Goal: Information Seeking & Learning: Find contact information

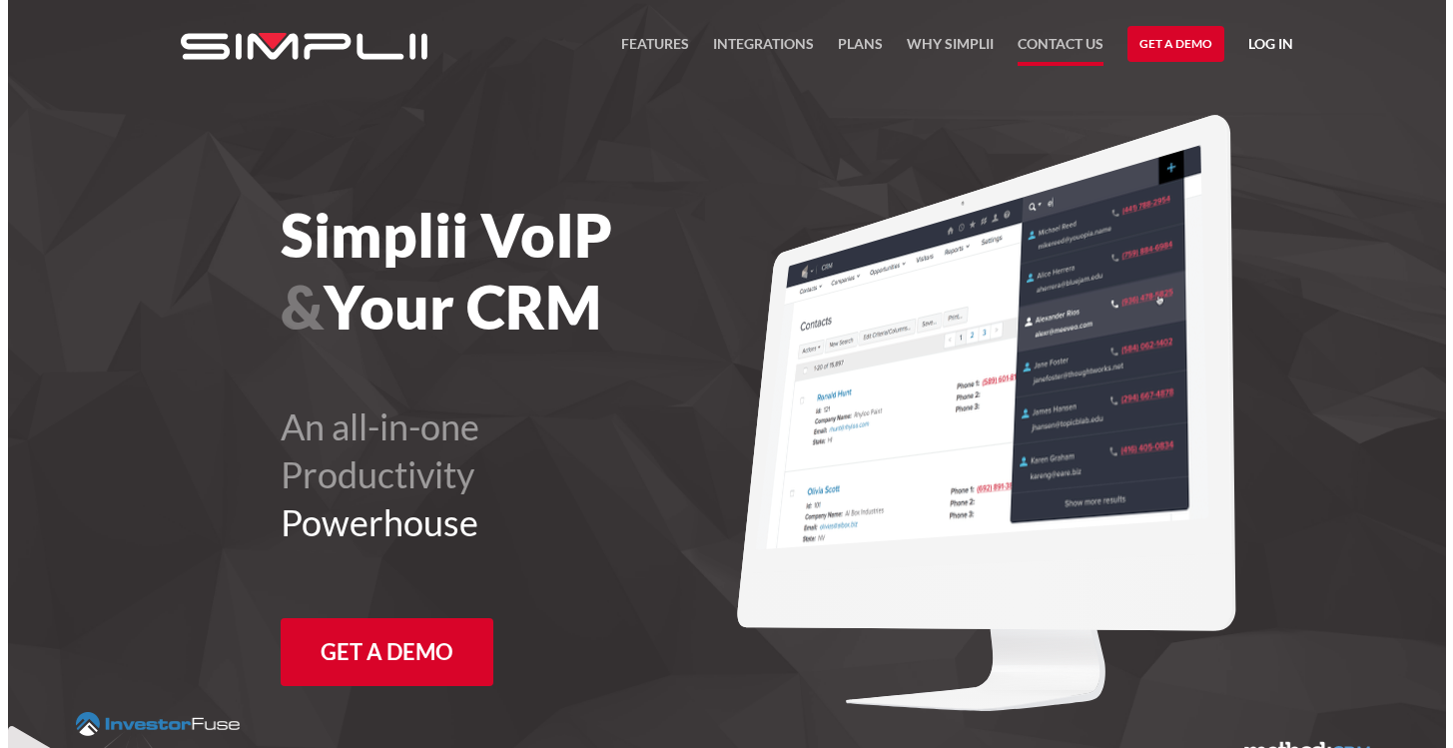
click at [1040, 51] on link "Contact US" at bounding box center [1060, 49] width 86 height 34
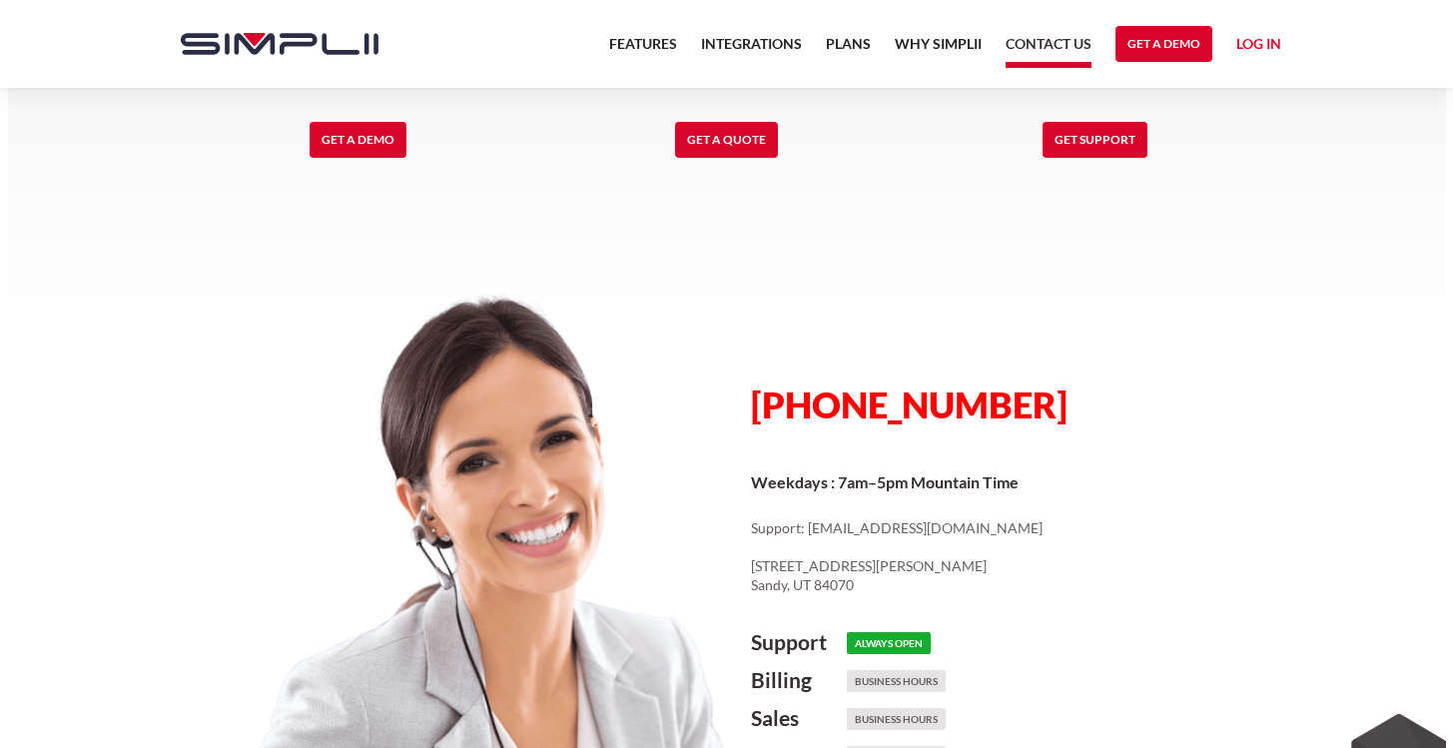
scroll to position [1091, 0]
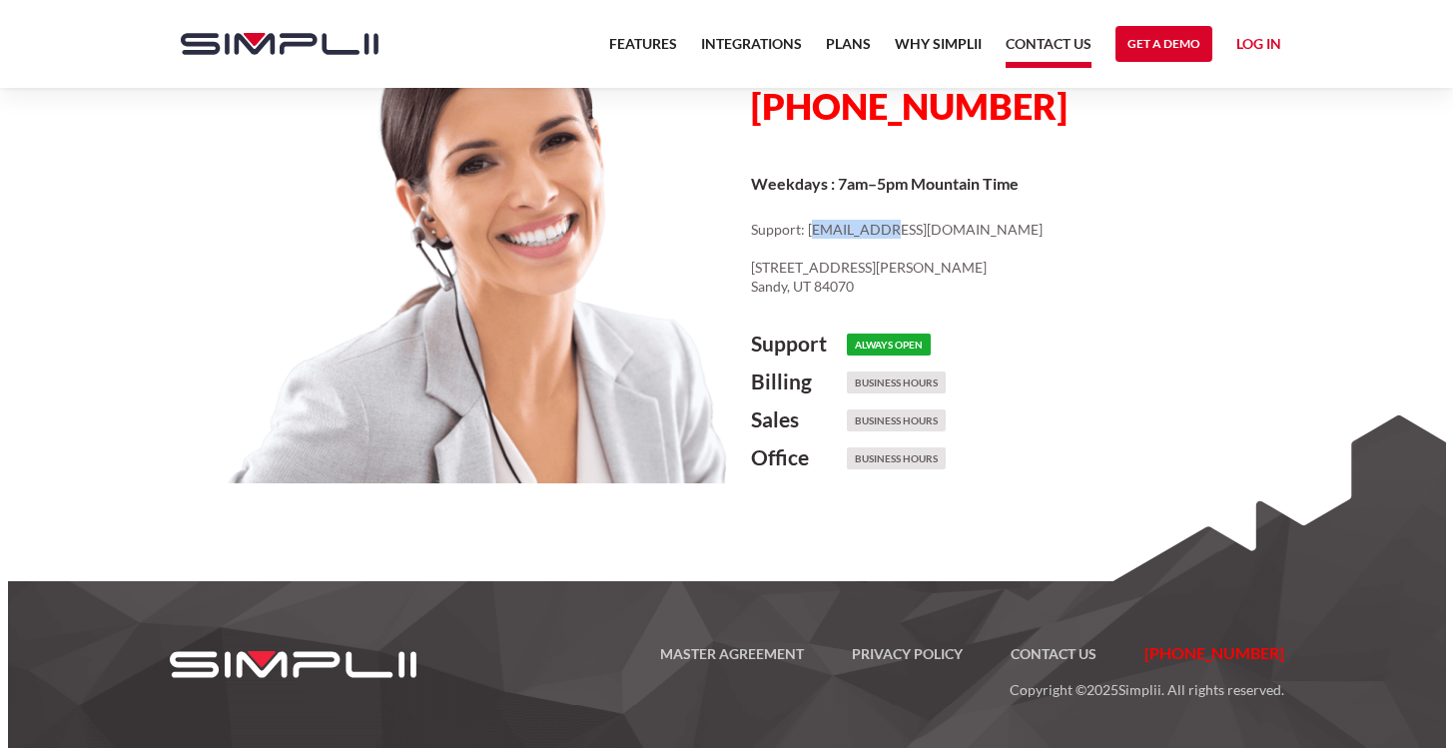
drag, startPoint x: 810, startPoint y: 230, endPoint x: 874, endPoint y: 233, distance: 64.0
click at [874, 233] on p "Support: [EMAIL_ADDRESS][DOMAIN_NAME] ‍ [STREET_ADDRESS][PERSON_NAME]" at bounding box center [1022, 258] width 542 height 77
click at [836, 235] on p "Support: [EMAIL_ADDRESS][DOMAIN_NAME] ‍ [STREET_ADDRESS][PERSON_NAME]" at bounding box center [1022, 258] width 542 height 77
drag, startPoint x: 807, startPoint y: 227, endPoint x: 896, endPoint y: 226, distance: 88.9
click at [896, 226] on p "Support: [EMAIL_ADDRESS][DOMAIN_NAME] ‍ [STREET_ADDRESS][PERSON_NAME]" at bounding box center [1022, 258] width 542 height 77
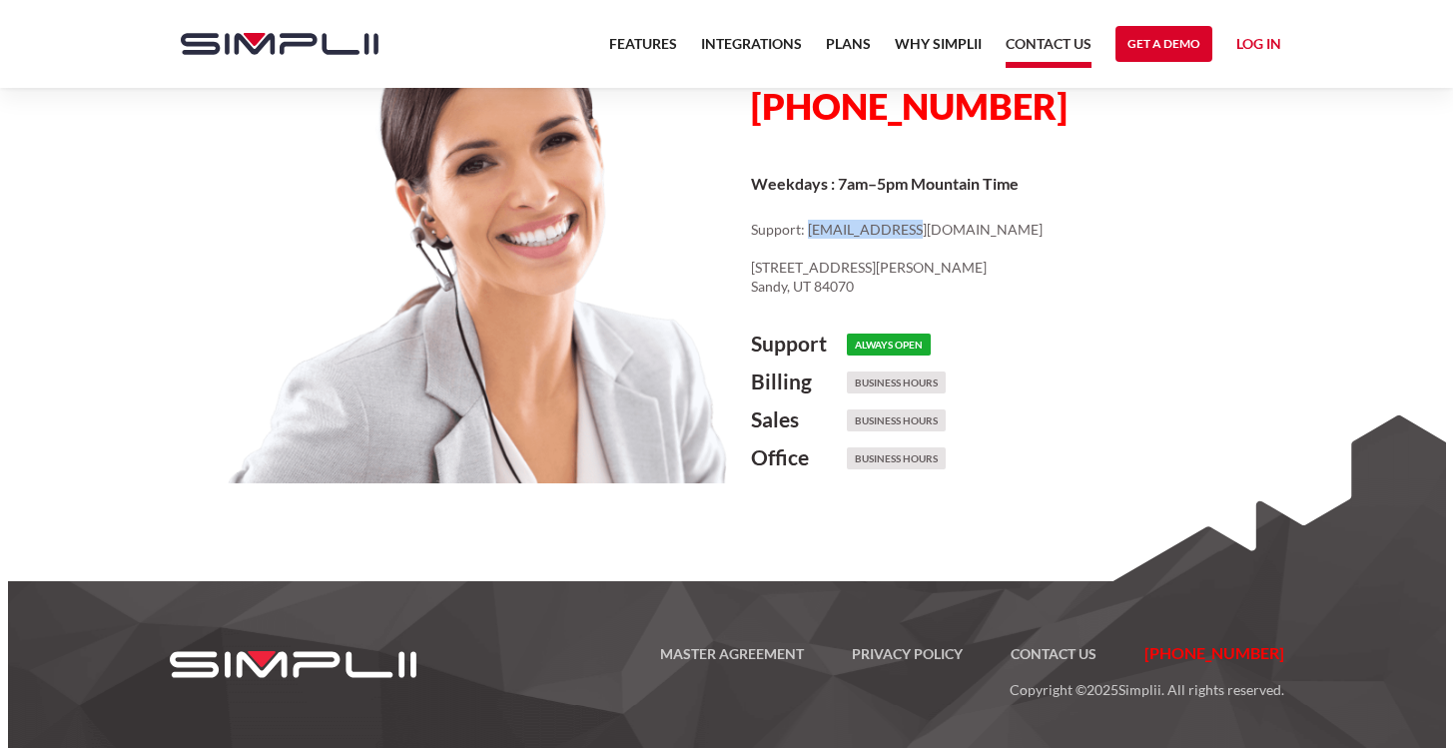
copy p "[EMAIL_ADDRESS][DOMAIN_NAME]"
click at [799, 229] on p "Support: [EMAIL_ADDRESS][DOMAIN_NAME] ‍ [STREET_ADDRESS][PERSON_NAME]" at bounding box center [1022, 258] width 542 height 77
drag, startPoint x: 808, startPoint y: 226, endPoint x: 911, endPoint y: 230, distance: 102.9
click at [911, 230] on p "Support: [EMAIL_ADDRESS][DOMAIN_NAME] ‍ [STREET_ADDRESS][PERSON_NAME]" at bounding box center [1022, 258] width 542 height 77
copy p "[EMAIL_ADDRESS][DOMAIN_NAME]"
